Goal: Information Seeking & Learning: Check status

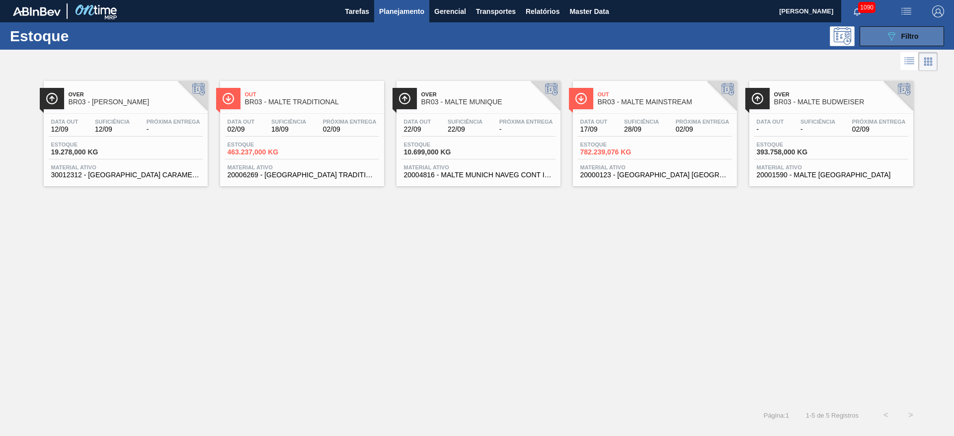
click at [890, 39] on icon "089F7B8B-B2A5-4AFE-B5C0-19BA573D28AC" at bounding box center [892, 36] width 12 height 12
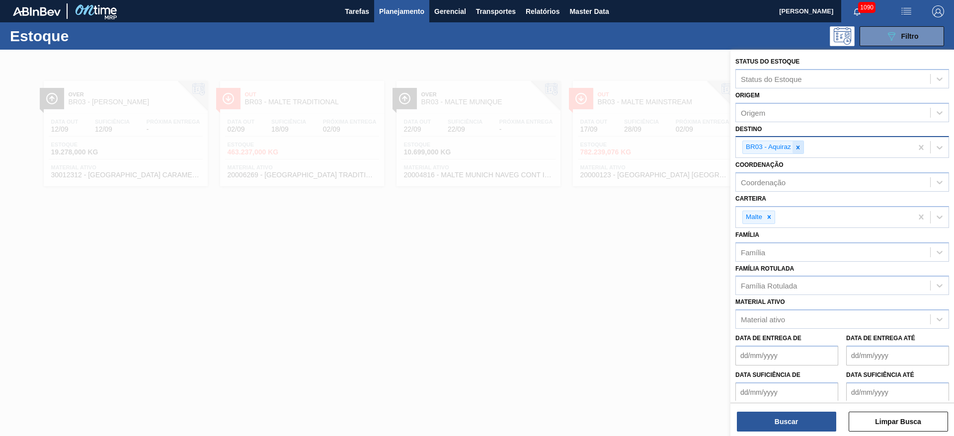
click at [800, 148] on icon at bounding box center [798, 147] width 7 height 7
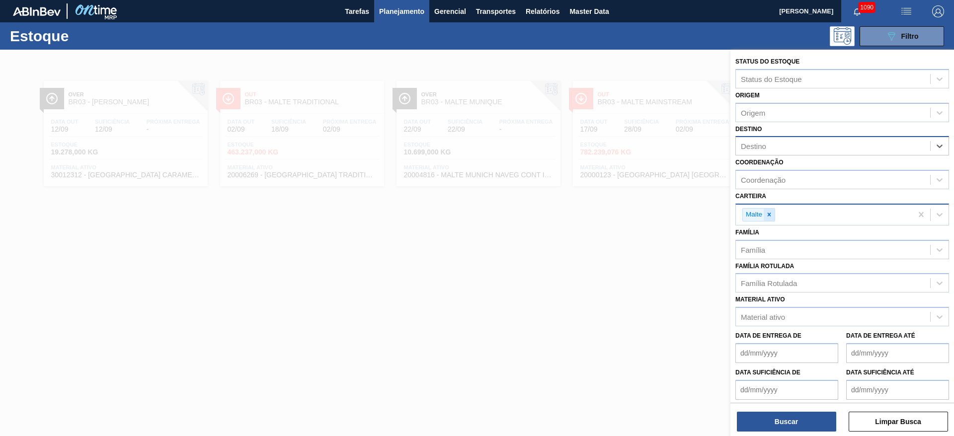
click at [769, 215] on icon at bounding box center [769, 214] width 3 height 3
click at [766, 284] on div "Família Rotulada" at bounding box center [769, 281] width 56 height 8
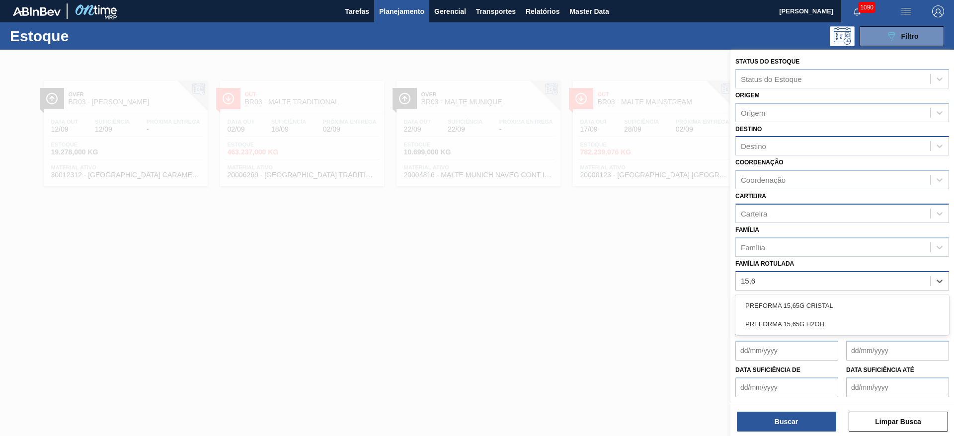
type Rotulada "15,65"
click at [779, 306] on div "PREFORMA 15,65G CRISTAL" at bounding box center [843, 306] width 214 height 18
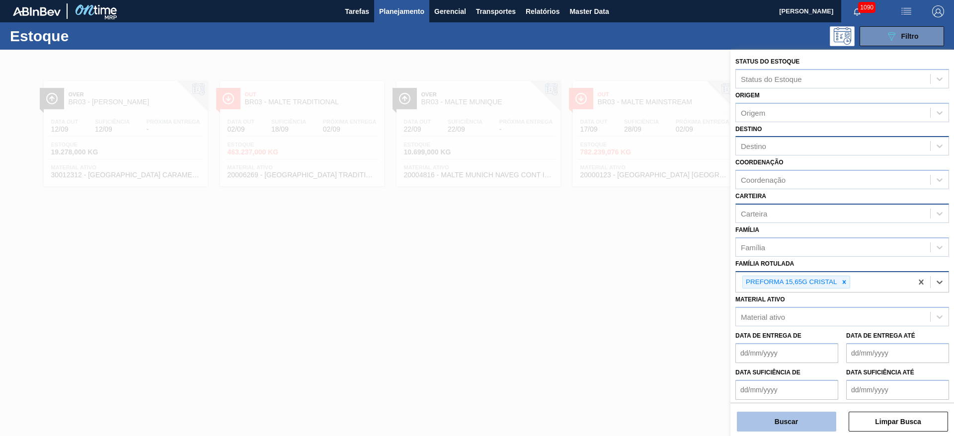
click at [775, 416] on button "Buscar" at bounding box center [786, 422] width 99 height 20
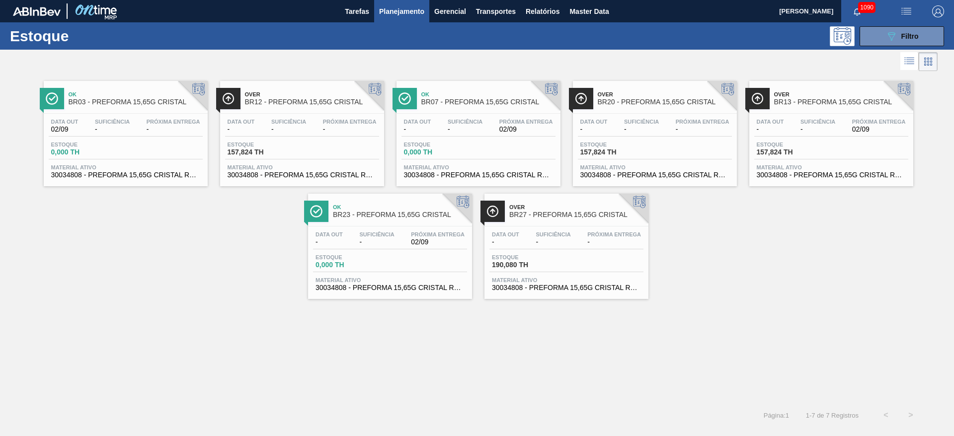
click at [428, 129] on span "-" at bounding box center [417, 129] width 27 height 7
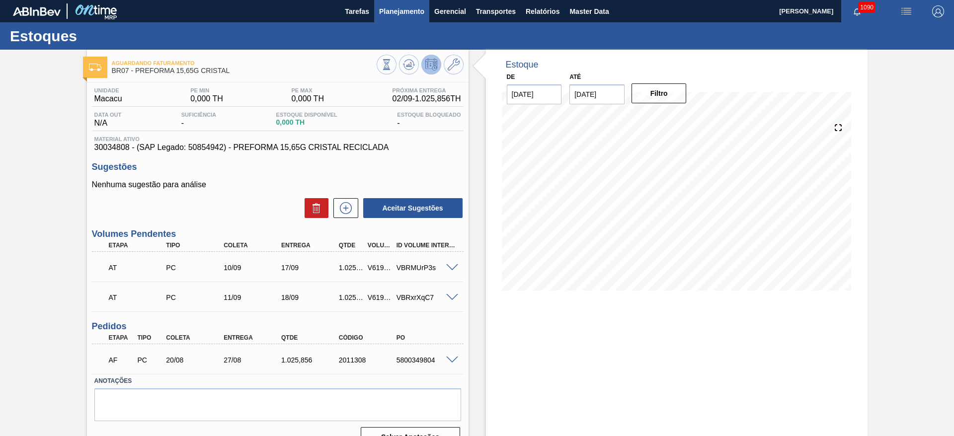
click at [401, 11] on span "Planejamento" at bounding box center [401, 11] width 45 height 12
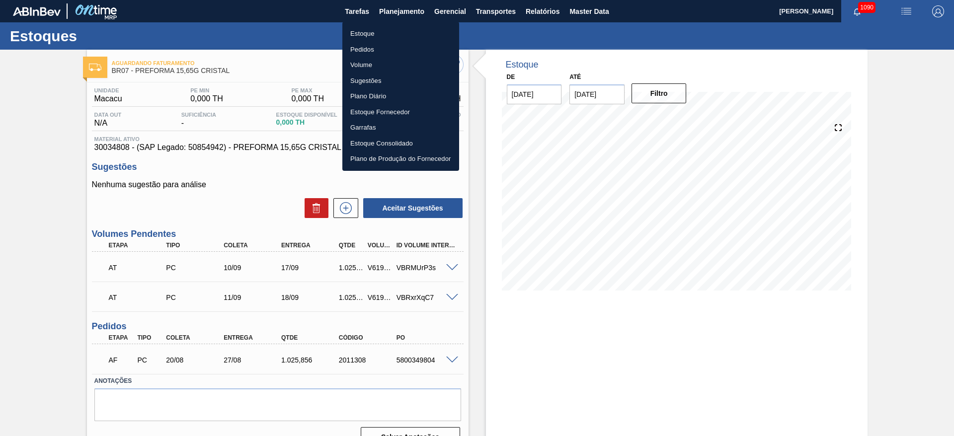
click at [365, 31] on li "Estoque" at bounding box center [400, 34] width 117 height 16
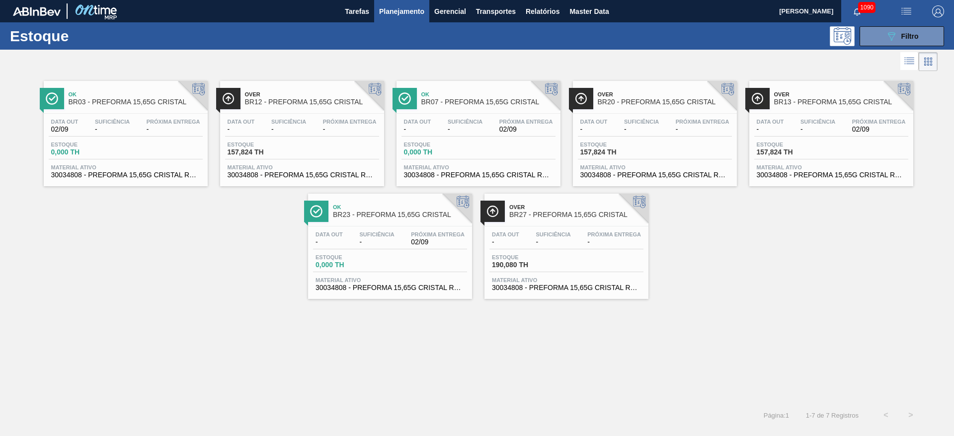
drag, startPoint x: 355, startPoint y: 241, endPoint x: 361, endPoint y: 237, distance: 7.2
click at [356, 240] on div "Data out - Suficiência - Próxima Entrega 02/09" at bounding box center [390, 241] width 154 height 18
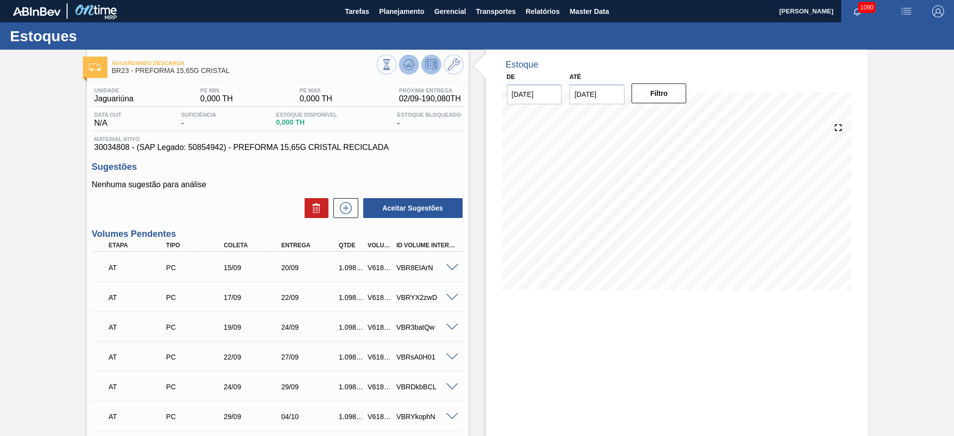
click at [403, 61] on icon at bounding box center [409, 65] width 12 height 12
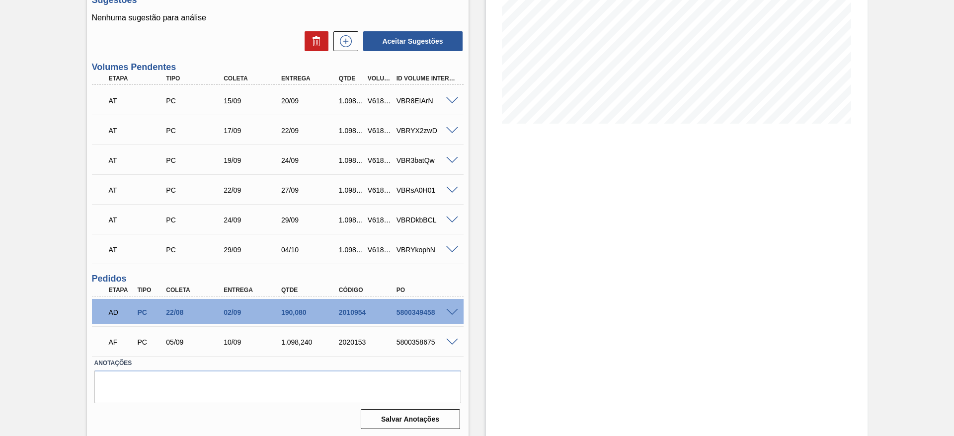
scroll to position [168, 0]
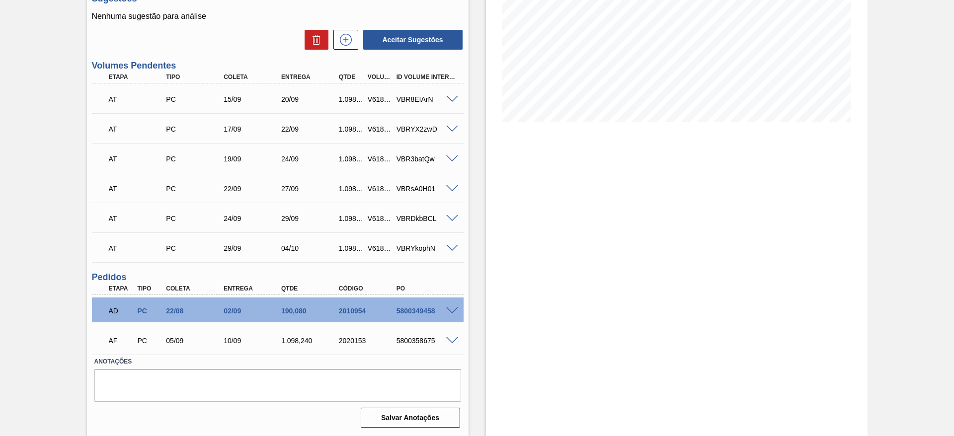
click at [450, 310] on span at bounding box center [452, 311] width 12 height 7
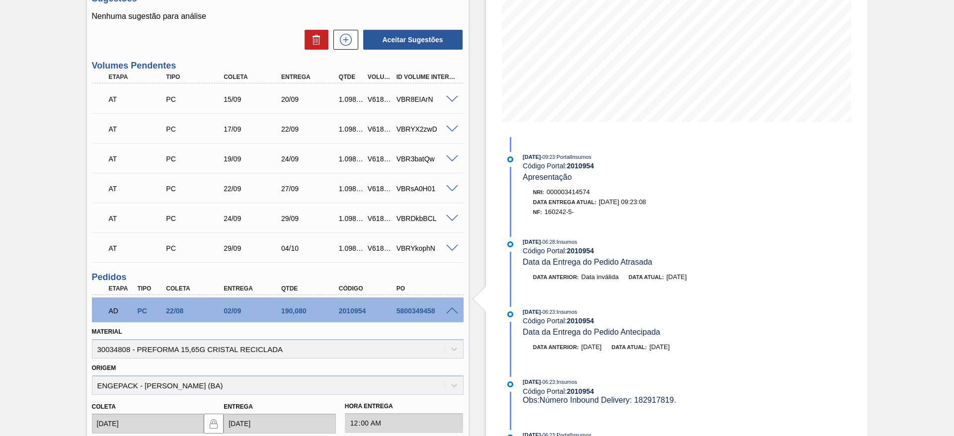
scroll to position [392, 0]
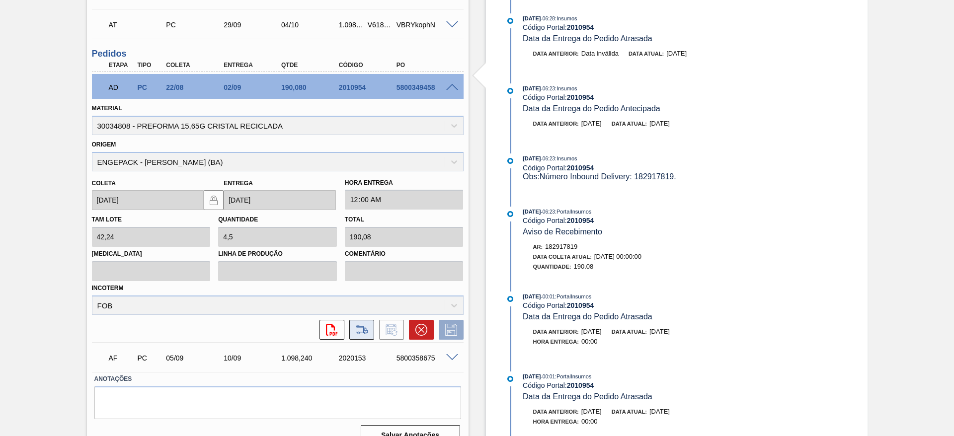
click at [357, 329] on icon at bounding box center [362, 330] width 16 height 12
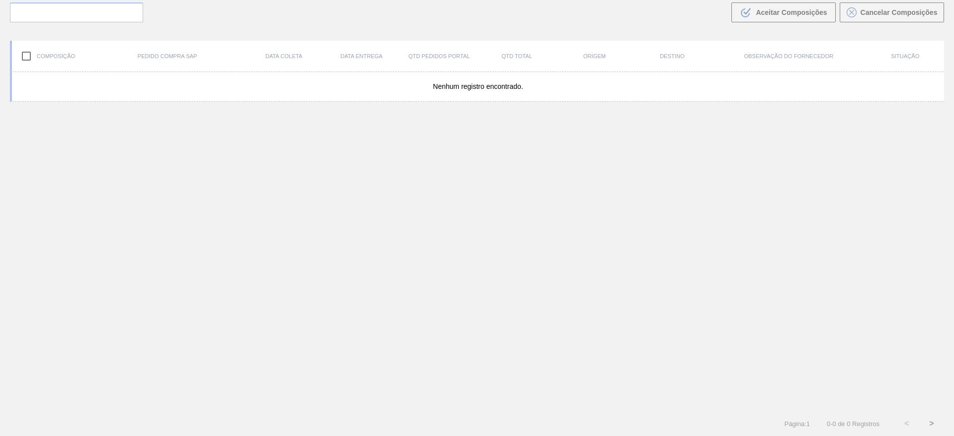
scroll to position [72, 0]
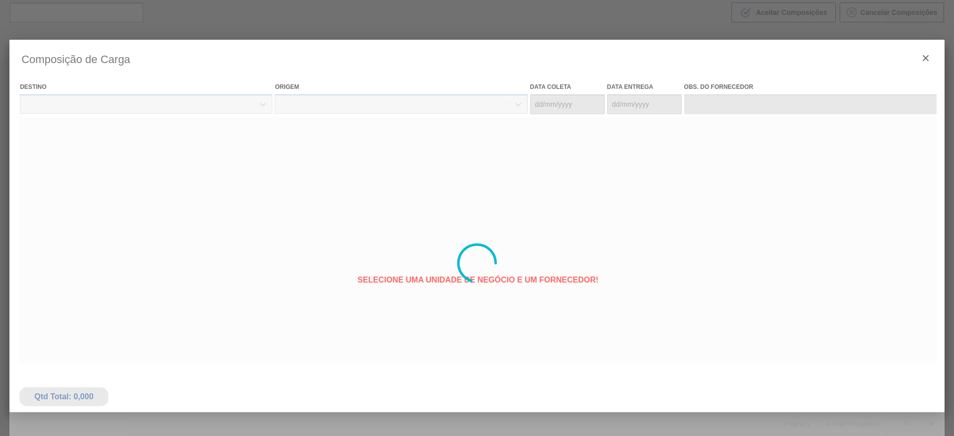
type coleta "[DATE]"
type entrega "[DATE]"
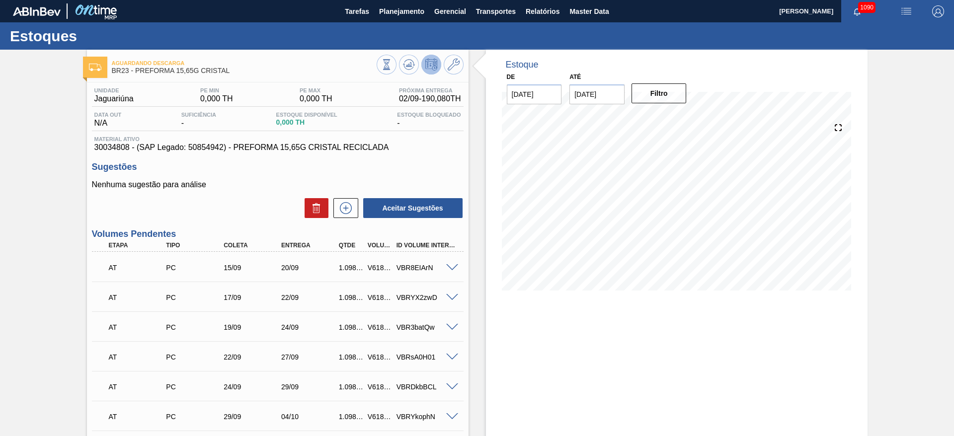
click at [100, 145] on span "30034808 - (SAP Legado: 50854942) - PREFORMA 15,65G CRISTAL RECICLADA" at bounding box center [277, 147] width 367 height 9
copy span "30034808"
click at [392, 14] on span "Planejamento" at bounding box center [401, 11] width 45 height 12
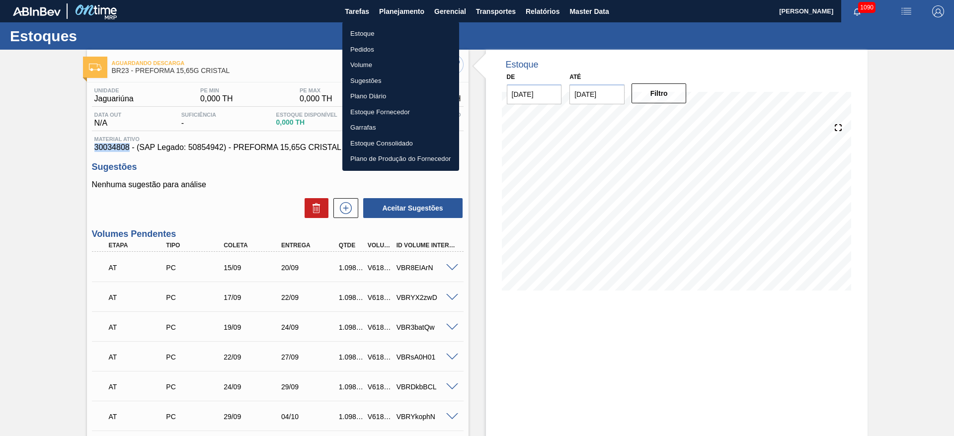
click at [352, 44] on li "Pedidos" at bounding box center [400, 50] width 117 height 16
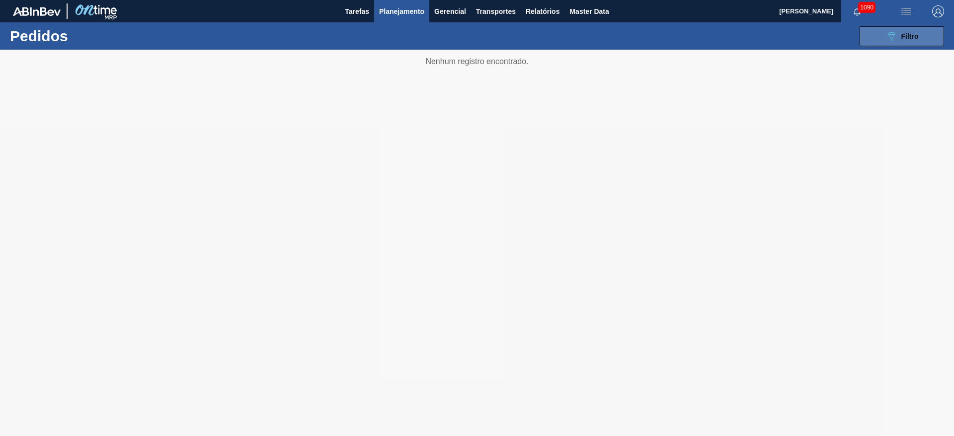
click at [902, 37] on span "Filtro" at bounding box center [910, 36] width 17 height 8
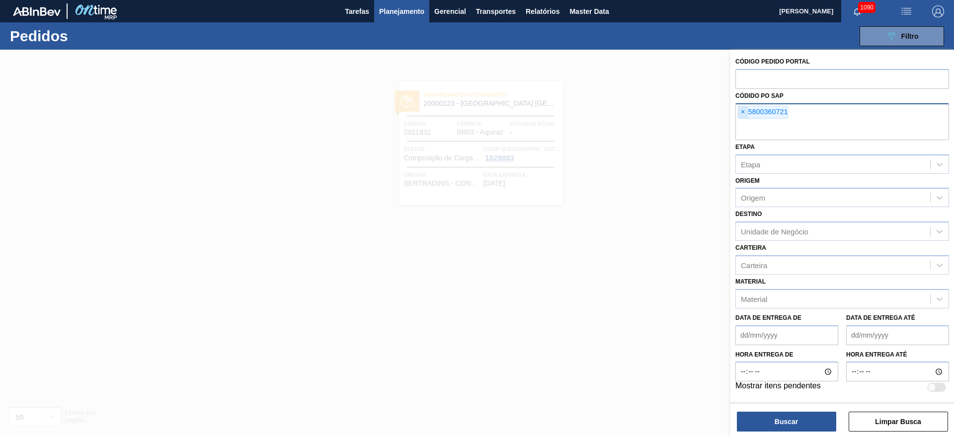
click at [743, 111] on span "×" at bounding box center [743, 112] width 9 height 12
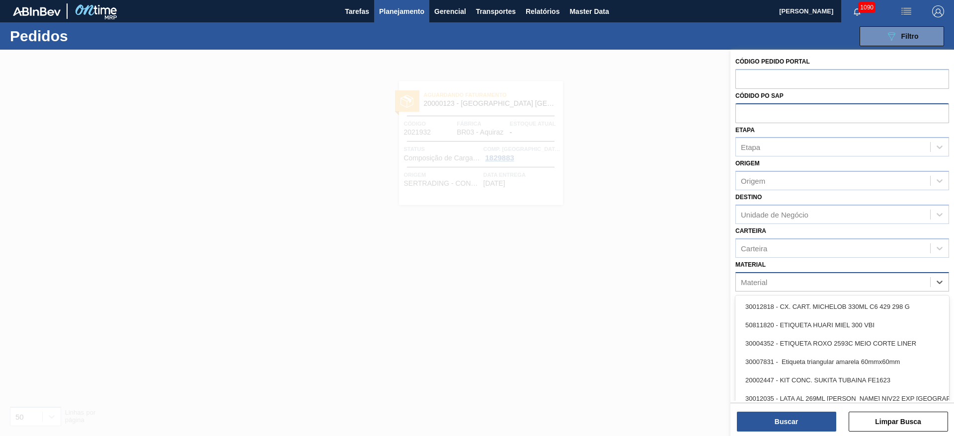
click at [766, 283] on div "Material" at bounding box center [754, 282] width 26 height 8
paste input "30034808"
type input "30034808"
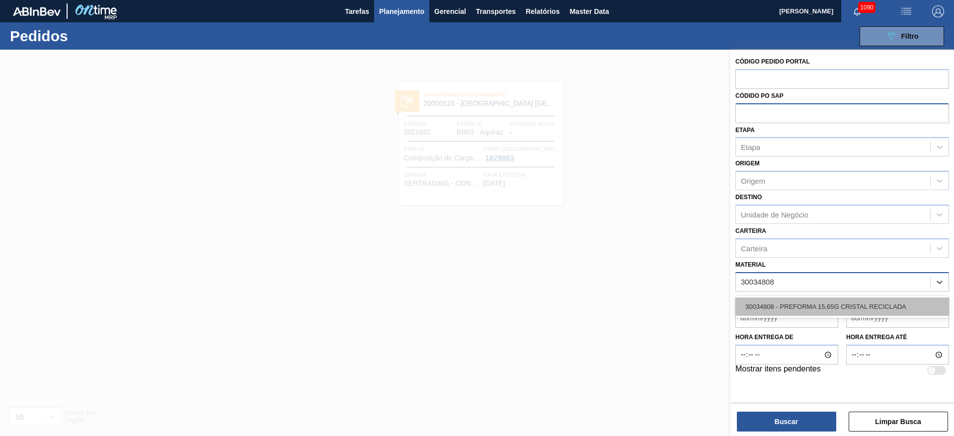
click at [773, 300] on div "30034808 - PREFORMA 15,65G CRISTAL RECICLADA" at bounding box center [843, 307] width 214 height 18
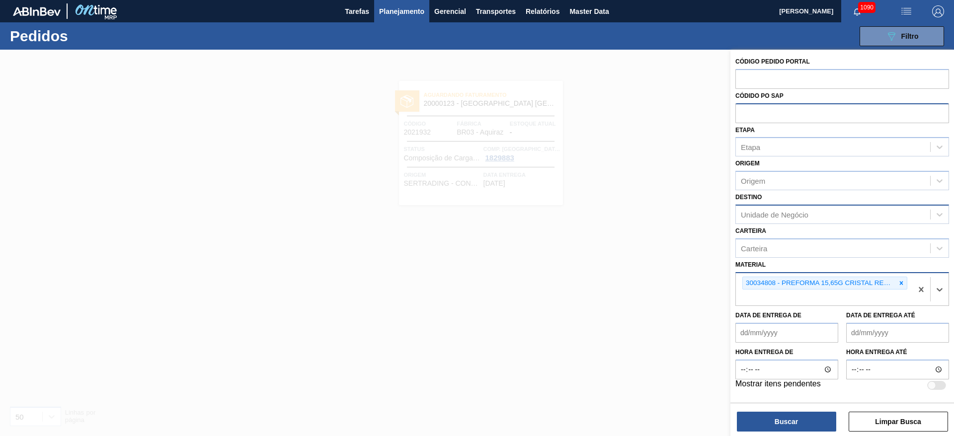
click at [756, 217] on div "Unidade de Negócio" at bounding box center [775, 214] width 68 height 8
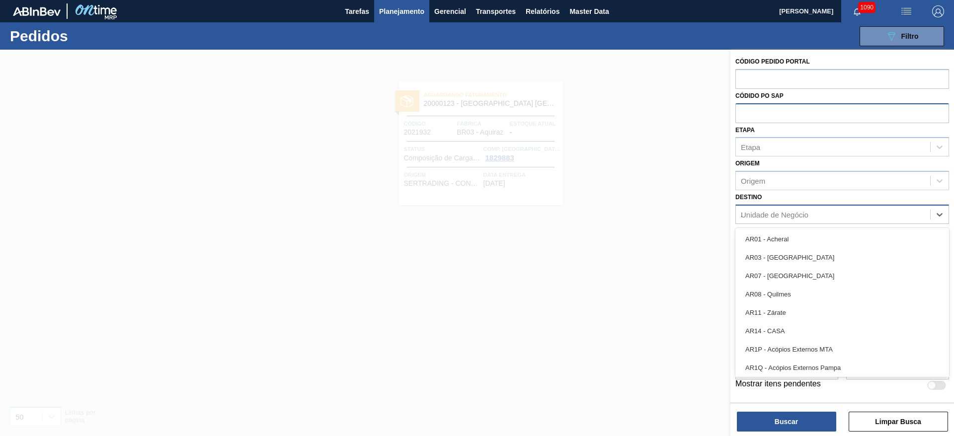
type input "23"
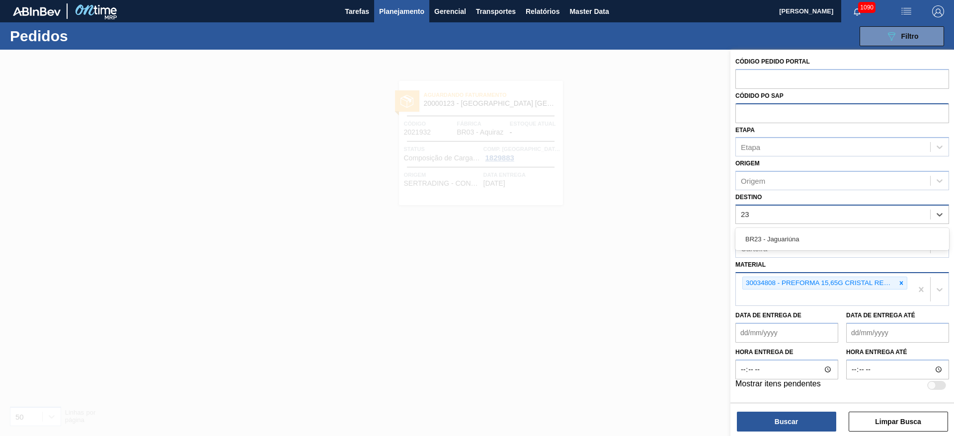
drag, startPoint x: 759, startPoint y: 239, endPoint x: 755, endPoint y: 281, distance: 42.5
click at [759, 239] on div "BR23 - Jaguariúna" at bounding box center [843, 239] width 214 height 18
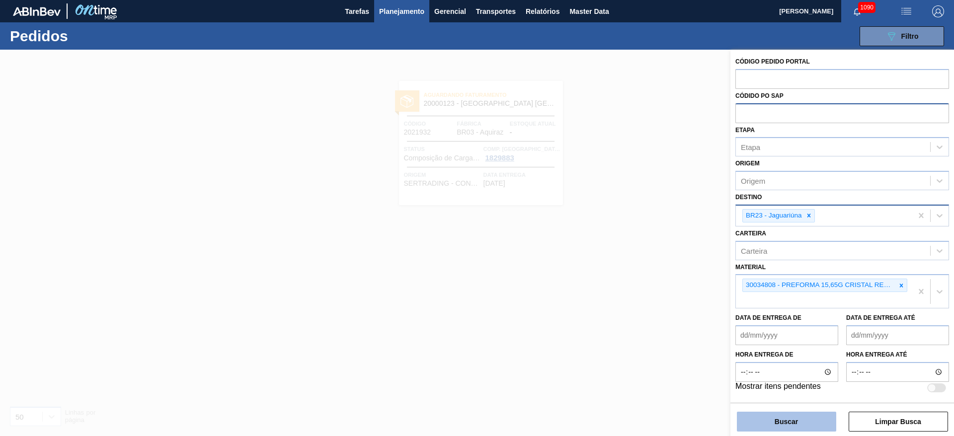
click at [773, 424] on button "Buscar" at bounding box center [786, 422] width 99 height 20
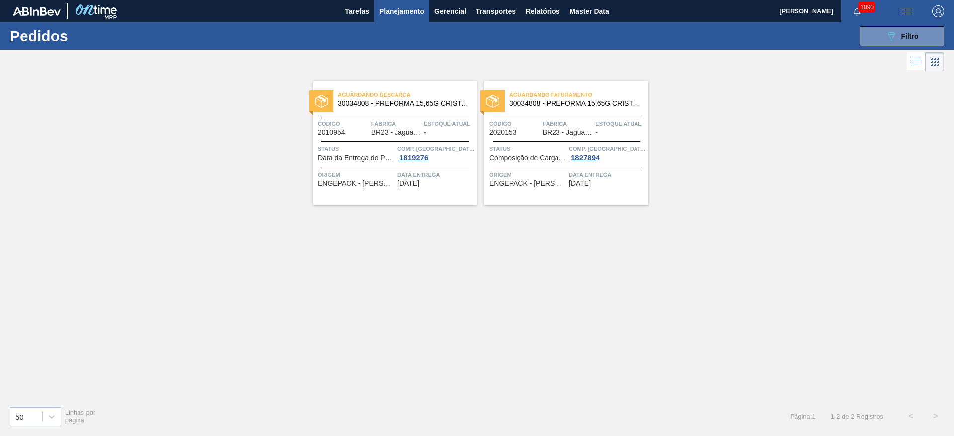
click at [399, 141] on div at bounding box center [396, 141] width 148 height 0
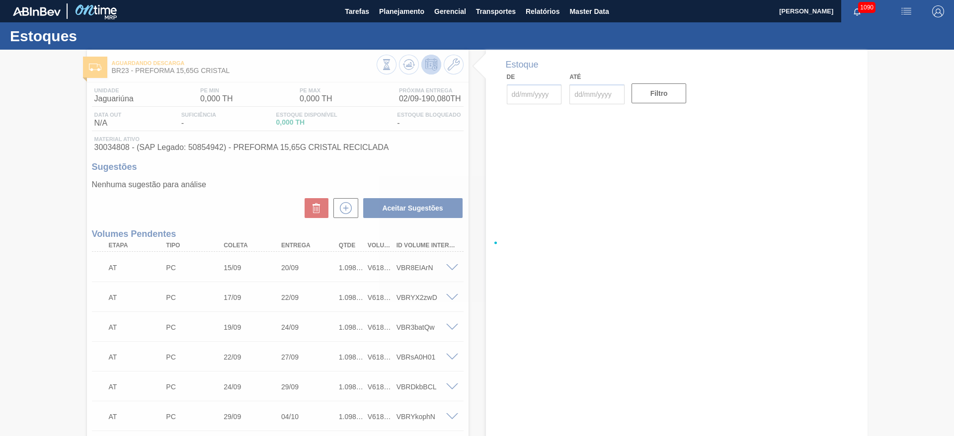
type input "[DATE]"
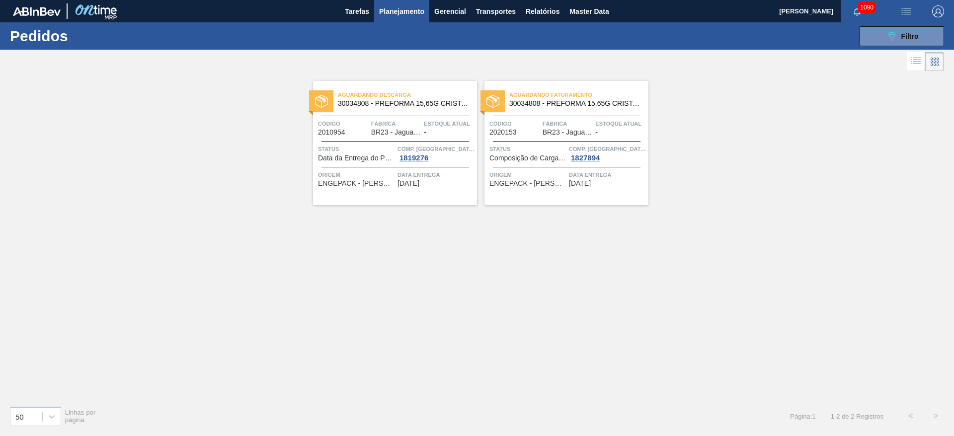
click at [916, 63] on icon at bounding box center [916, 61] width 12 height 12
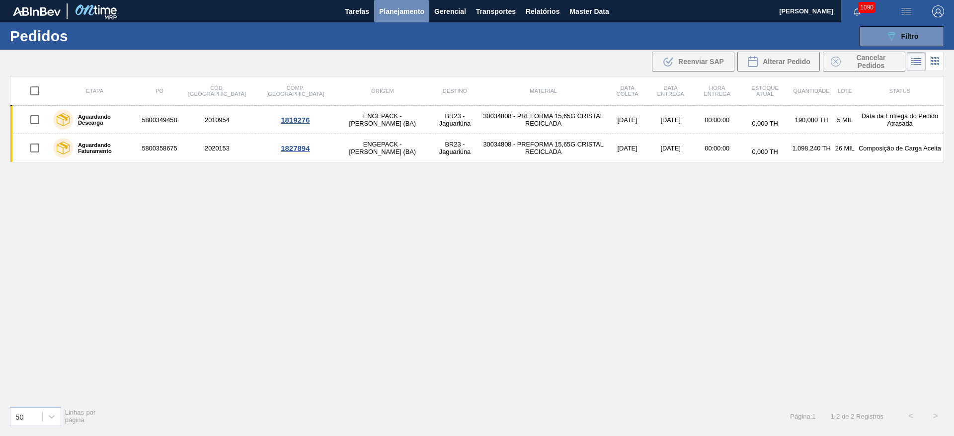
click at [400, 14] on span "Planejamento" at bounding box center [401, 11] width 45 height 12
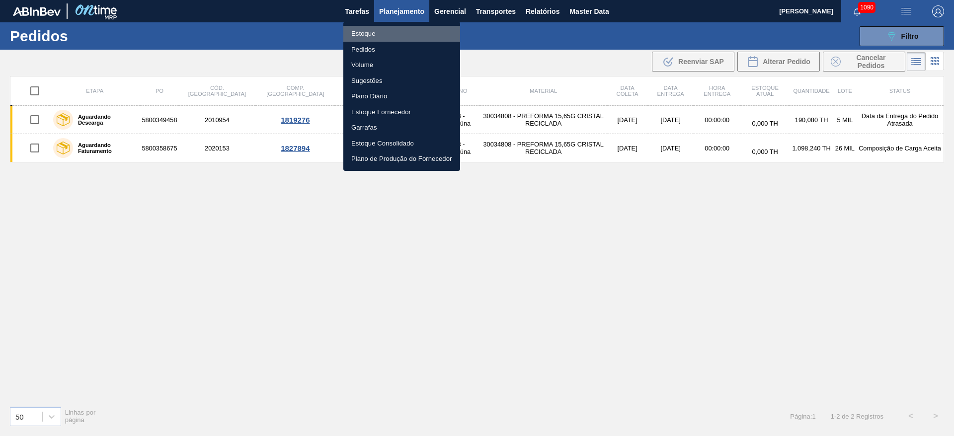
click at [357, 34] on li "Estoque" at bounding box center [401, 34] width 117 height 16
